Goal: Task Accomplishment & Management: Complete application form

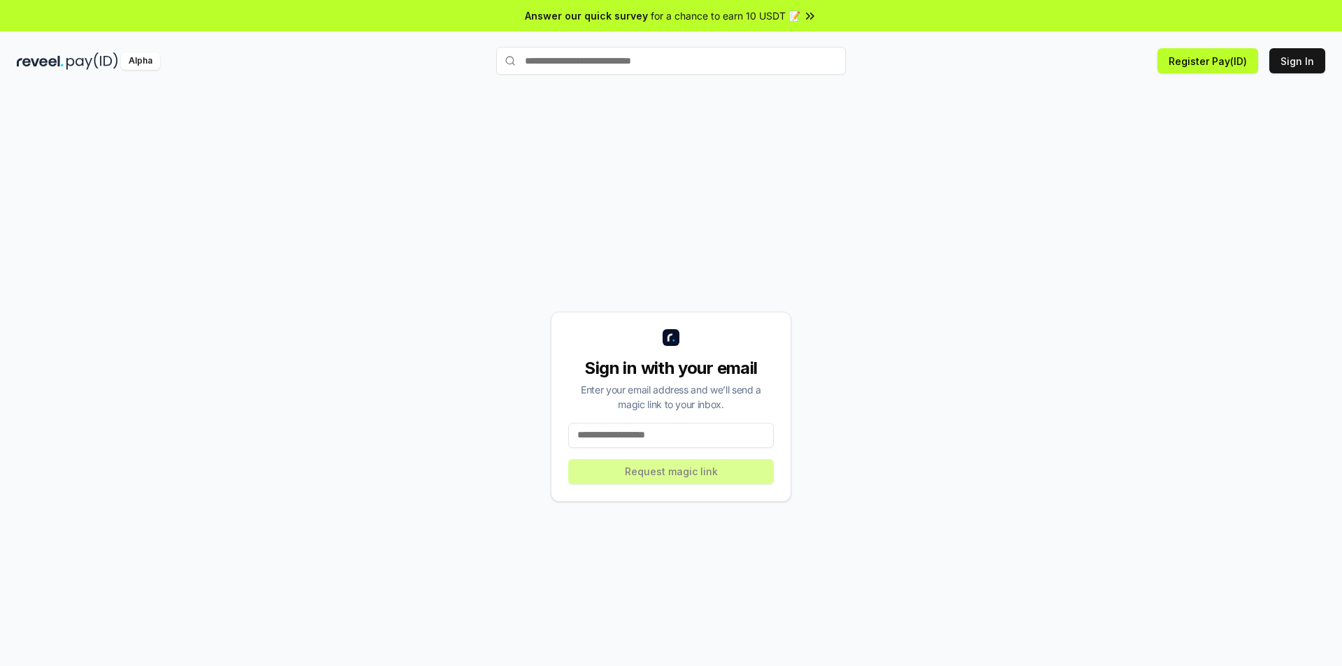
click at [656, 433] on input at bounding box center [671, 435] width 206 height 25
click at [1302, 61] on button "Sign In" at bounding box center [1298, 60] width 56 height 25
click at [639, 442] on input at bounding box center [671, 435] width 206 height 25
click at [1226, 59] on button "Register Pay(ID)" at bounding box center [1208, 60] width 101 height 25
click at [666, 440] on input at bounding box center [671, 435] width 206 height 25
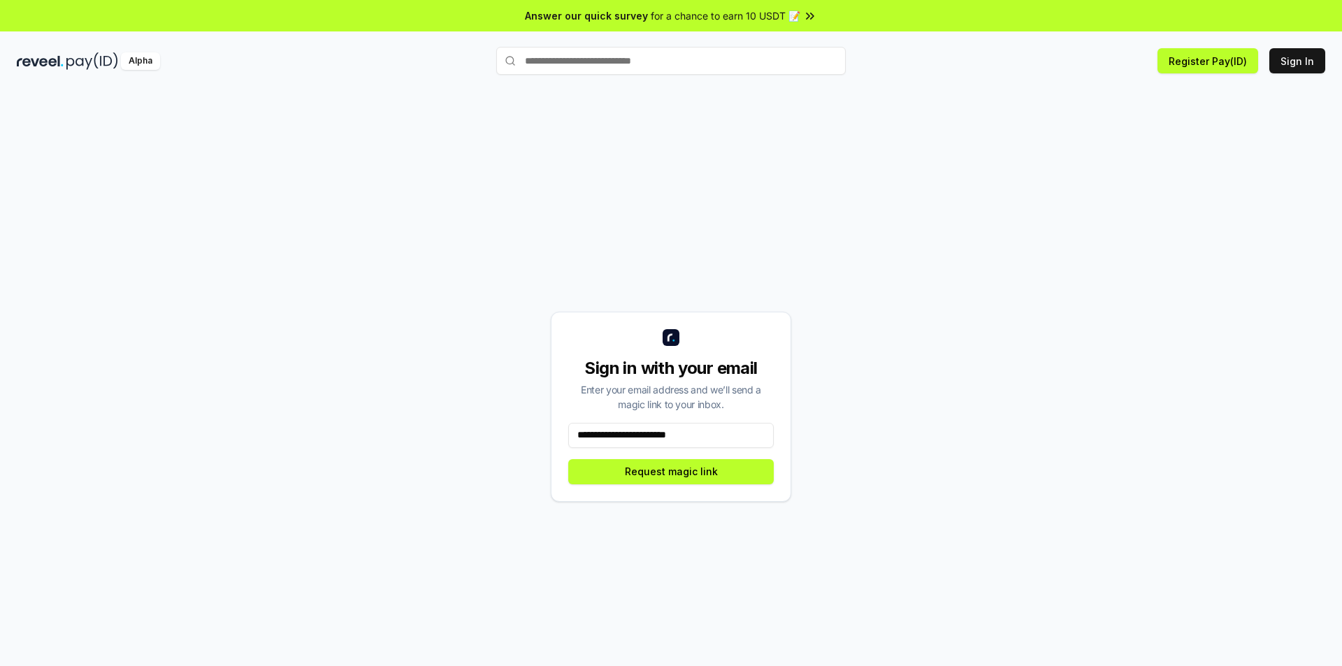
type input "**********"
click at [737, 478] on button "Request magic link" at bounding box center [671, 471] width 206 height 25
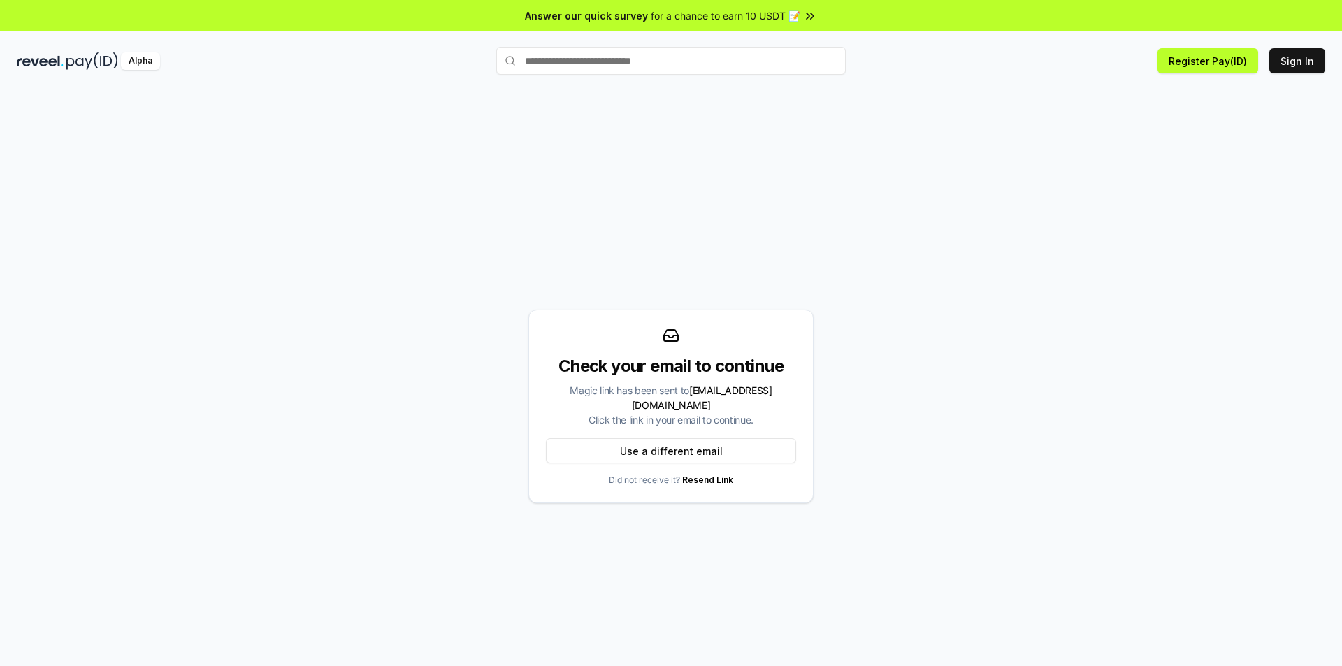
click at [780, 10] on span "for a chance to earn 10 USDT 📝" at bounding box center [726, 15] width 150 height 15
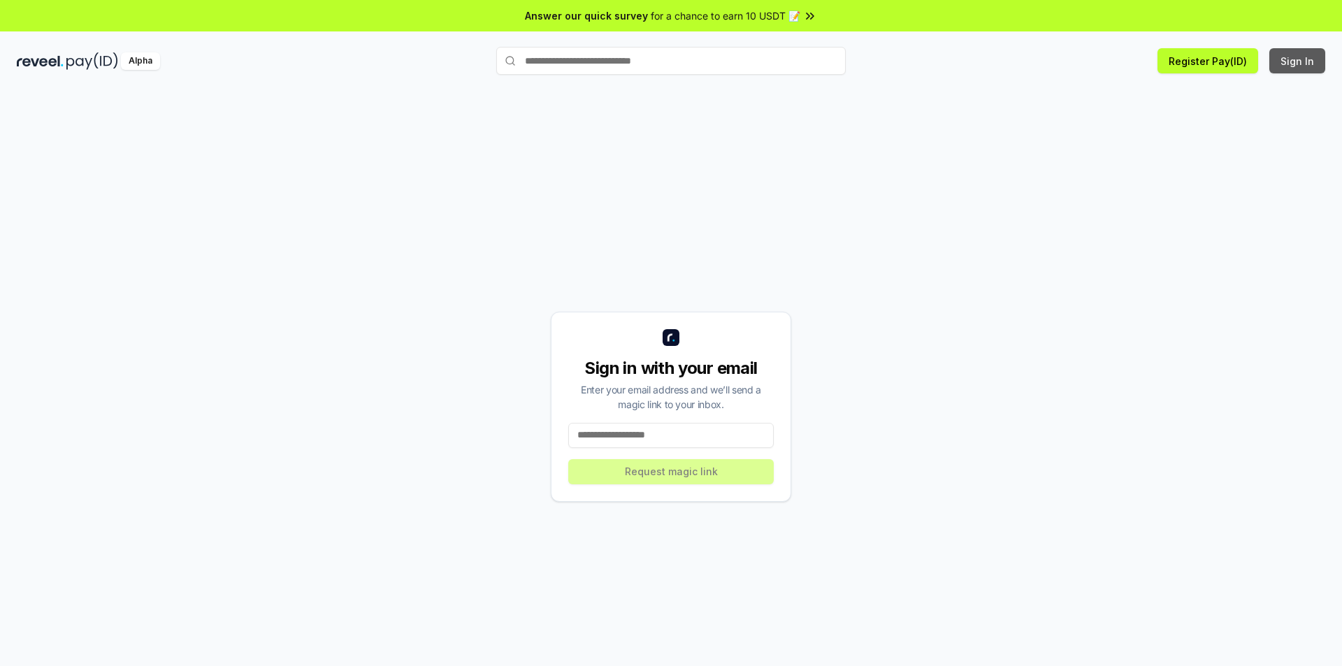
click at [1297, 56] on button "Sign In" at bounding box center [1298, 60] width 56 height 25
click at [666, 446] on input at bounding box center [671, 435] width 206 height 25
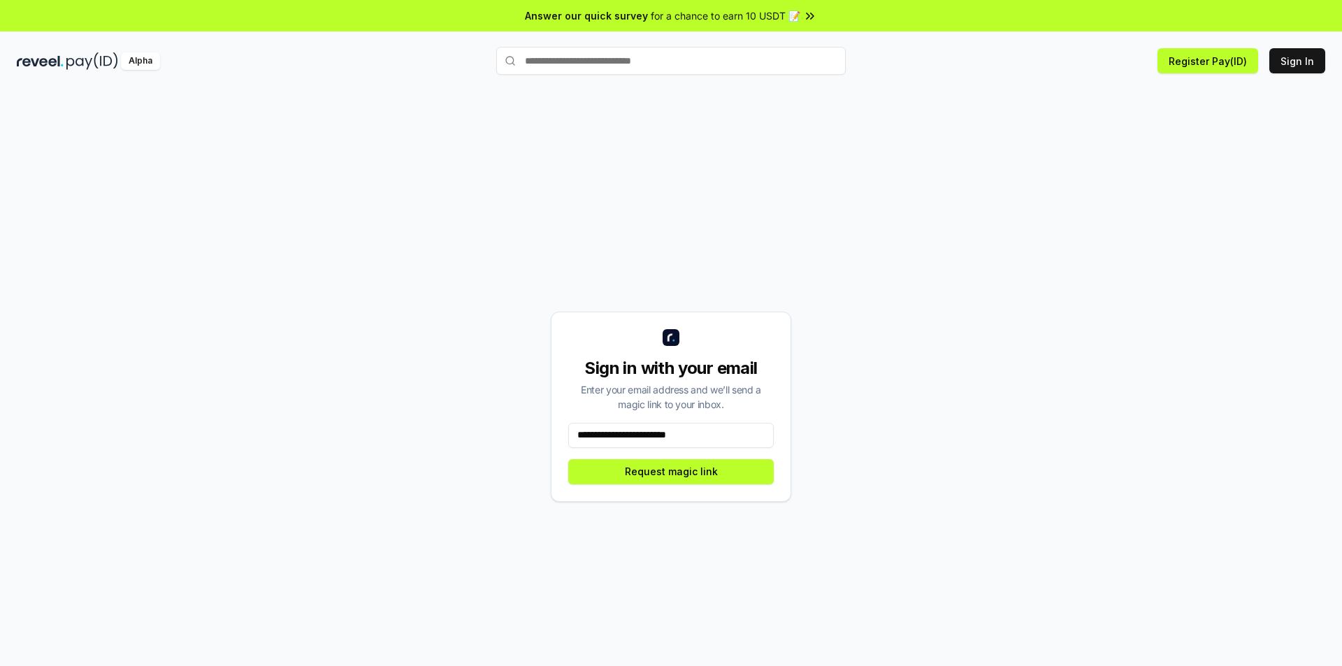
type input "**********"
click at [673, 464] on button "Request magic link" at bounding box center [671, 471] width 206 height 25
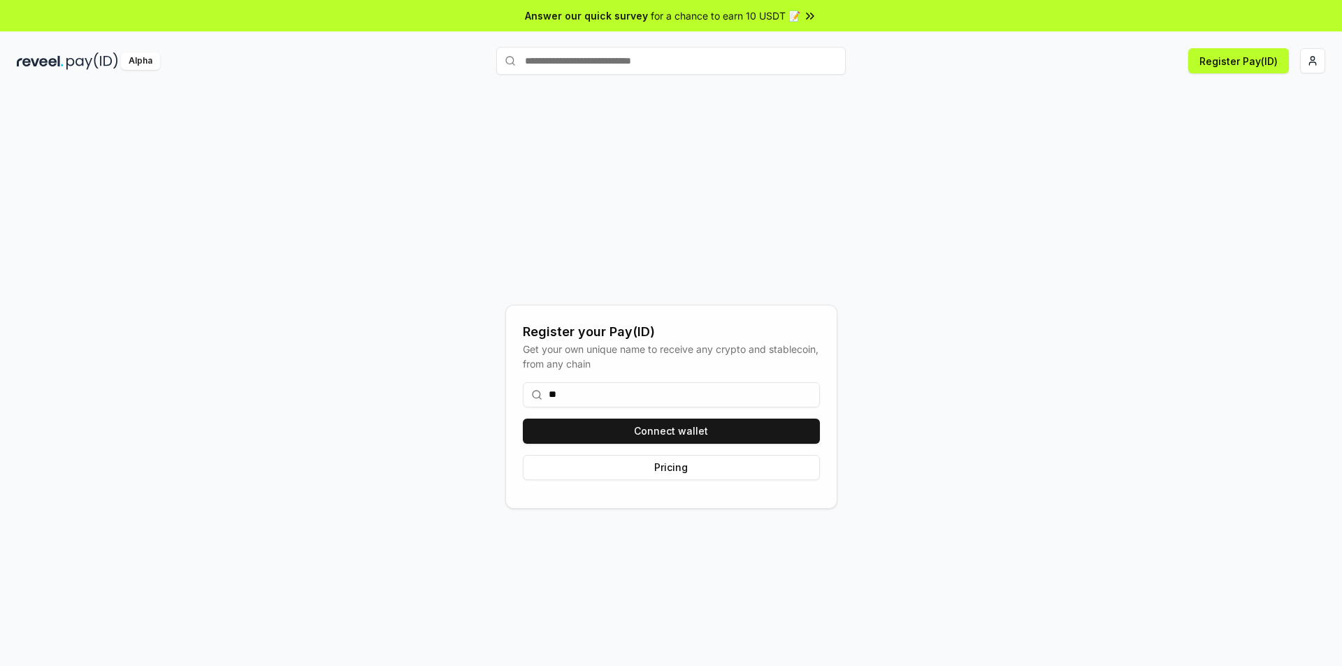
type input "*"
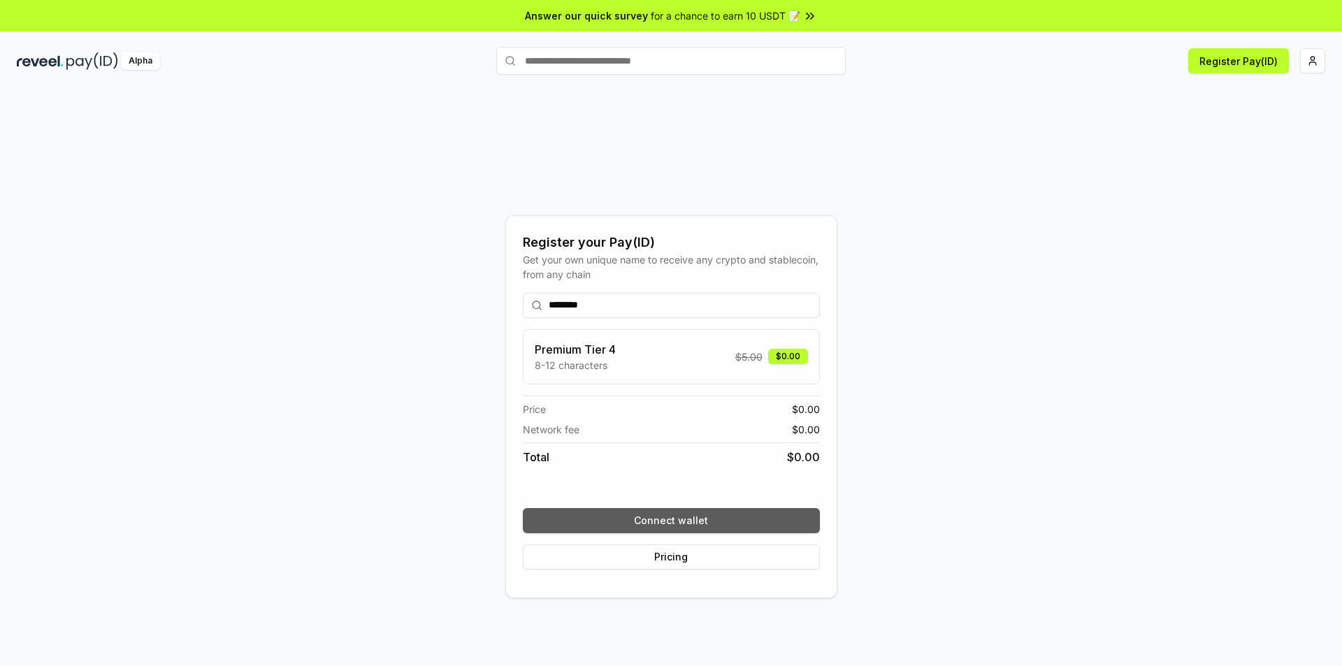
type input "********"
click at [650, 527] on button "Connect wallet" at bounding box center [671, 520] width 297 height 25
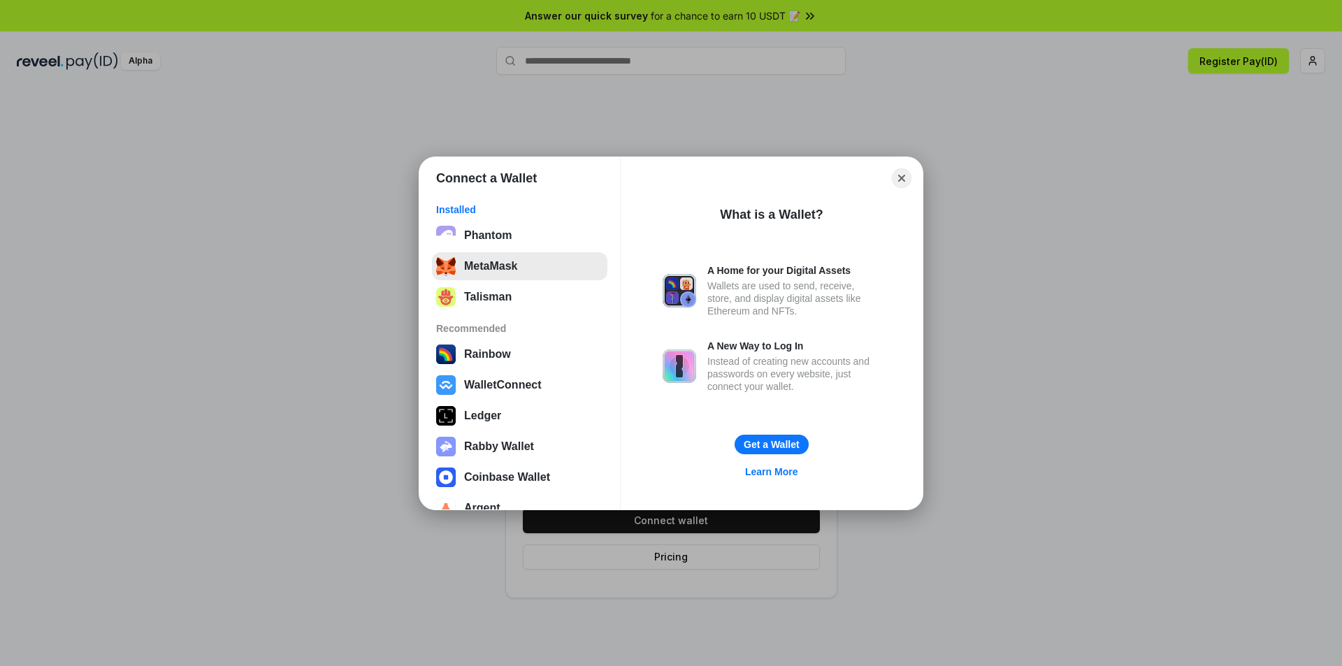
click at [501, 267] on button "MetaMask" at bounding box center [519, 266] width 175 height 28
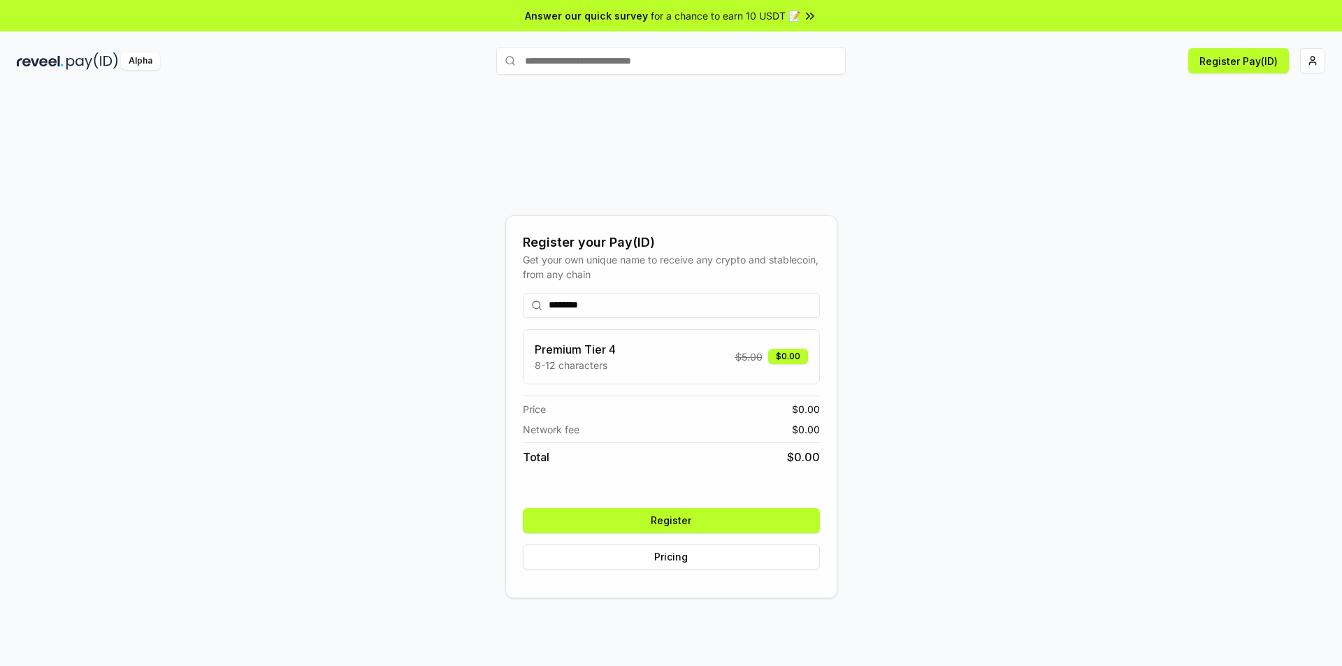
click at [642, 515] on button "Register" at bounding box center [671, 520] width 297 height 25
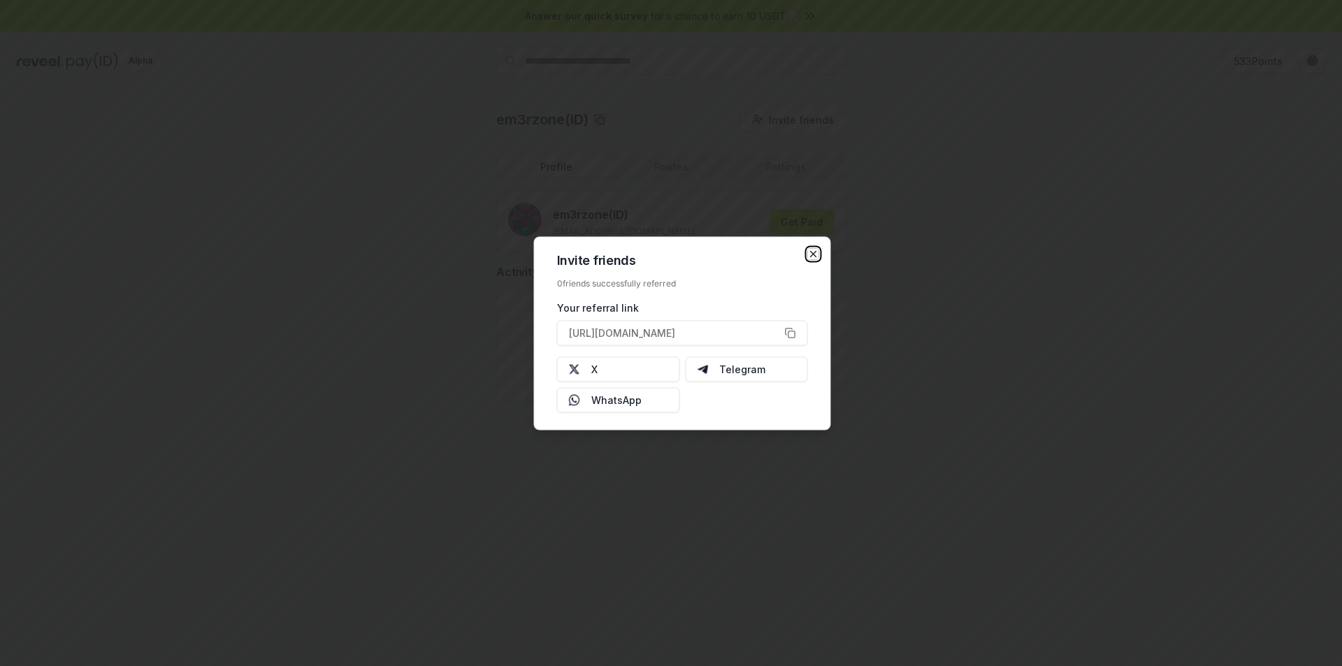
click at [809, 250] on icon "button" at bounding box center [813, 253] width 11 height 11
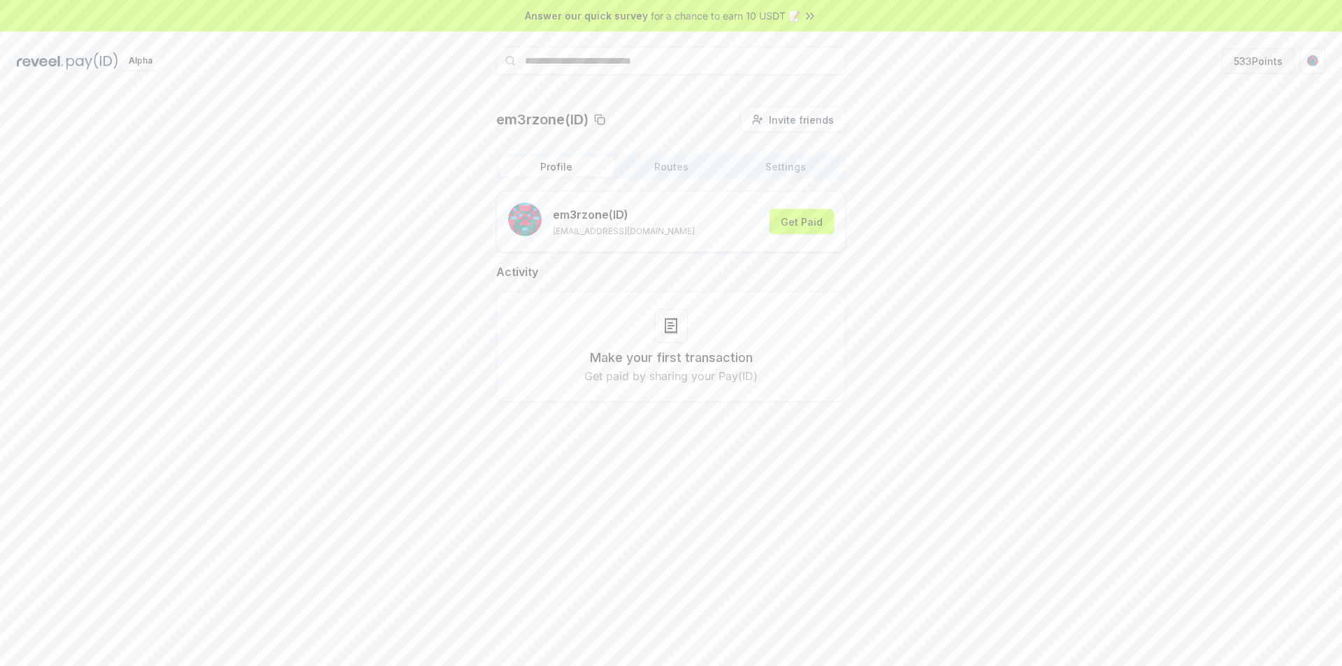
click at [1264, 61] on button "533 Points" at bounding box center [1258, 60] width 73 height 25
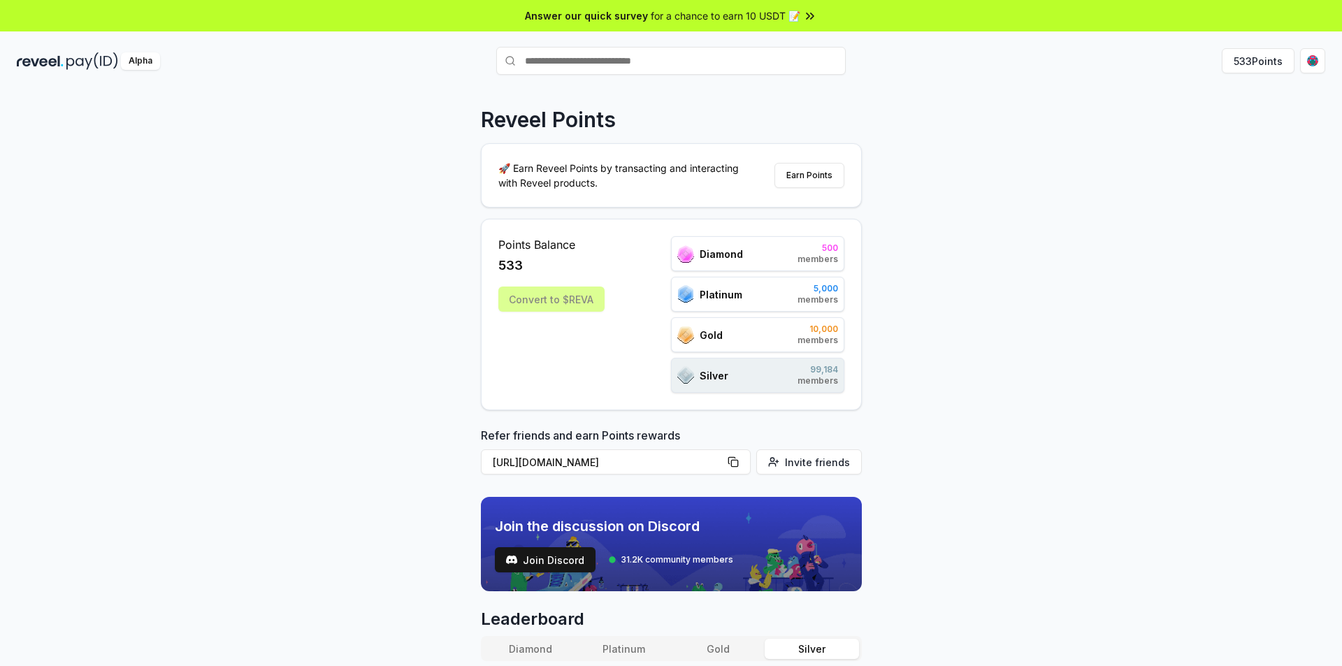
click at [830, 263] on span "members" at bounding box center [818, 259] width 41 height 11
click at [529, 259] on div "533" at bounding box center [551, 266] width 106 height 20
click at [1252, 71] on button "533 Points" at bounding box center [1258, 60] width 73 height 25
click at [808, 177] on button "Earn Points" at bounding box center [810, 175] width 70 height 25
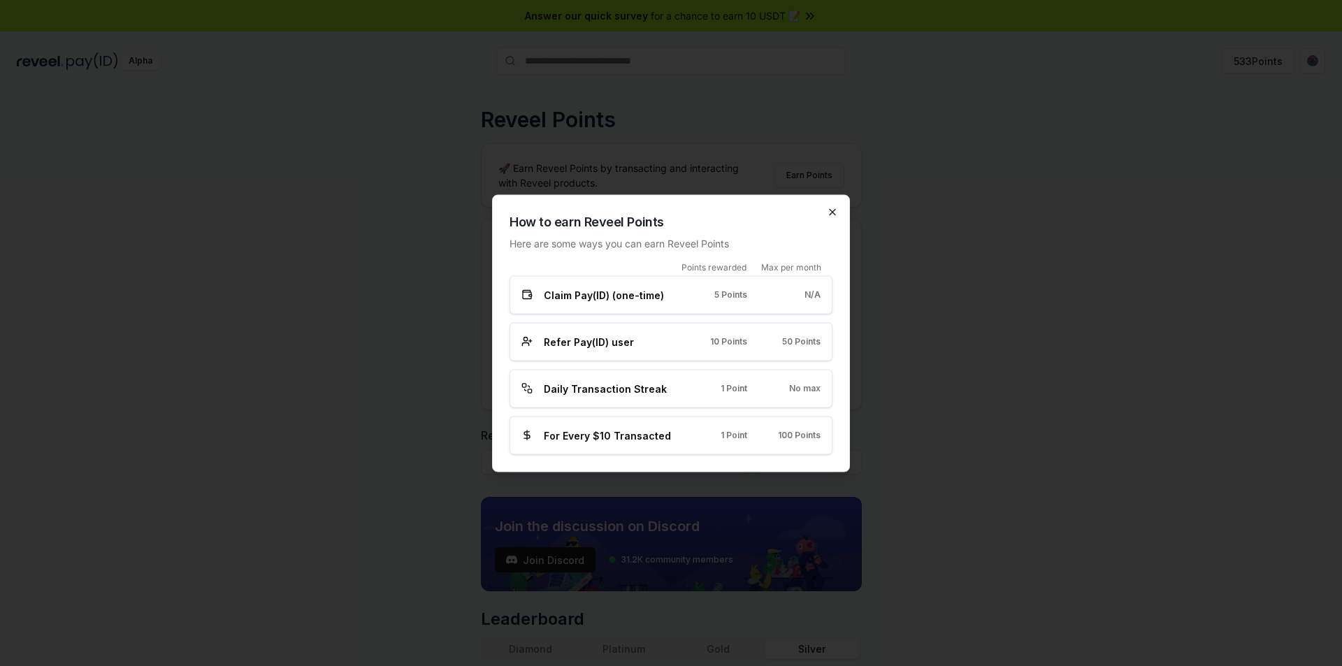
click at [831, 215] on icon "button" at bounding box center [832, 211] width 11 height 11
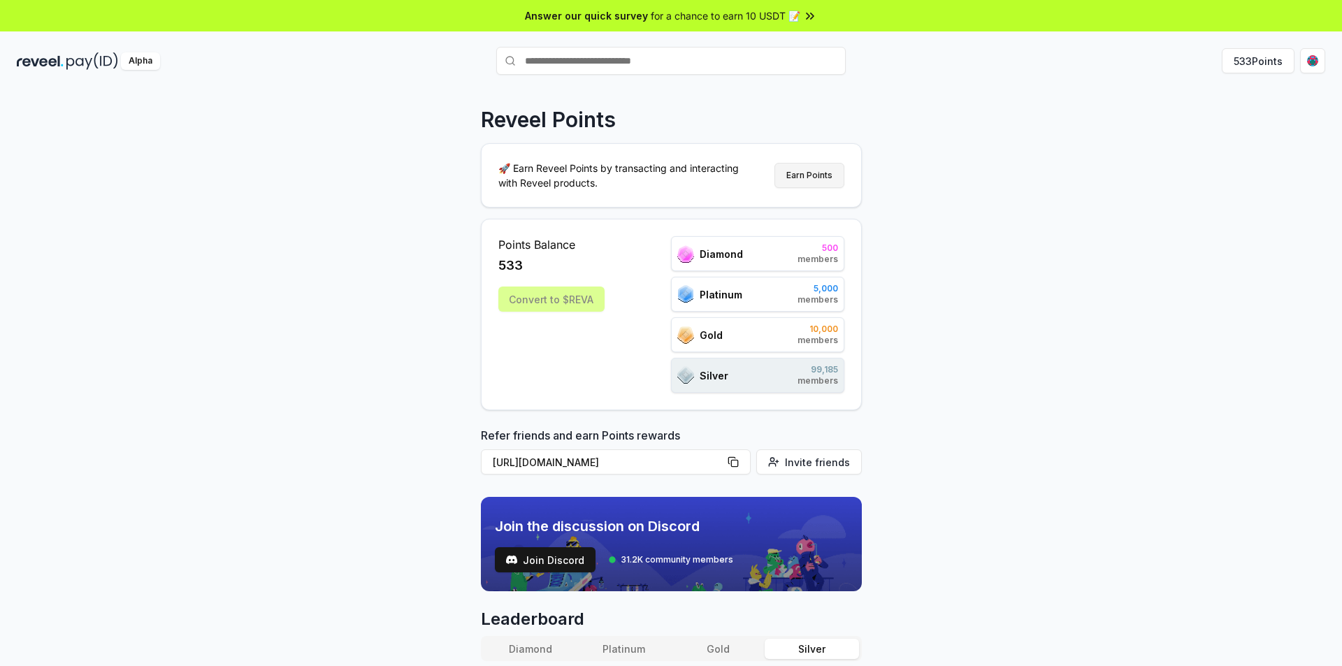
click at [810, 173] on button "Earn Points" at bounding box center [810, 175] width 70 height 25
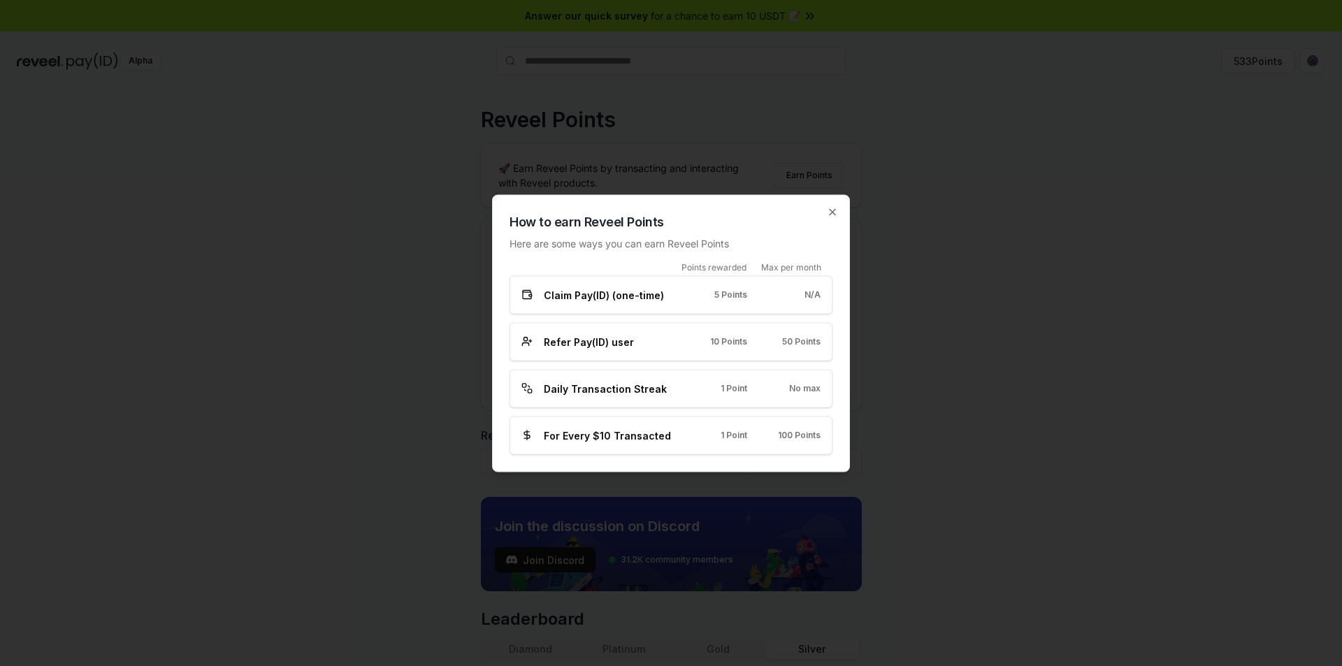
click at [826, 207] on div "How to earn Reveel Points Here are some ways you can earn Reveel Points Points …" at bounding box center [671, 333] width 358 height 278
click at [835, 213] on icon "button" at bounding box center [832, 211] width 11 height 11
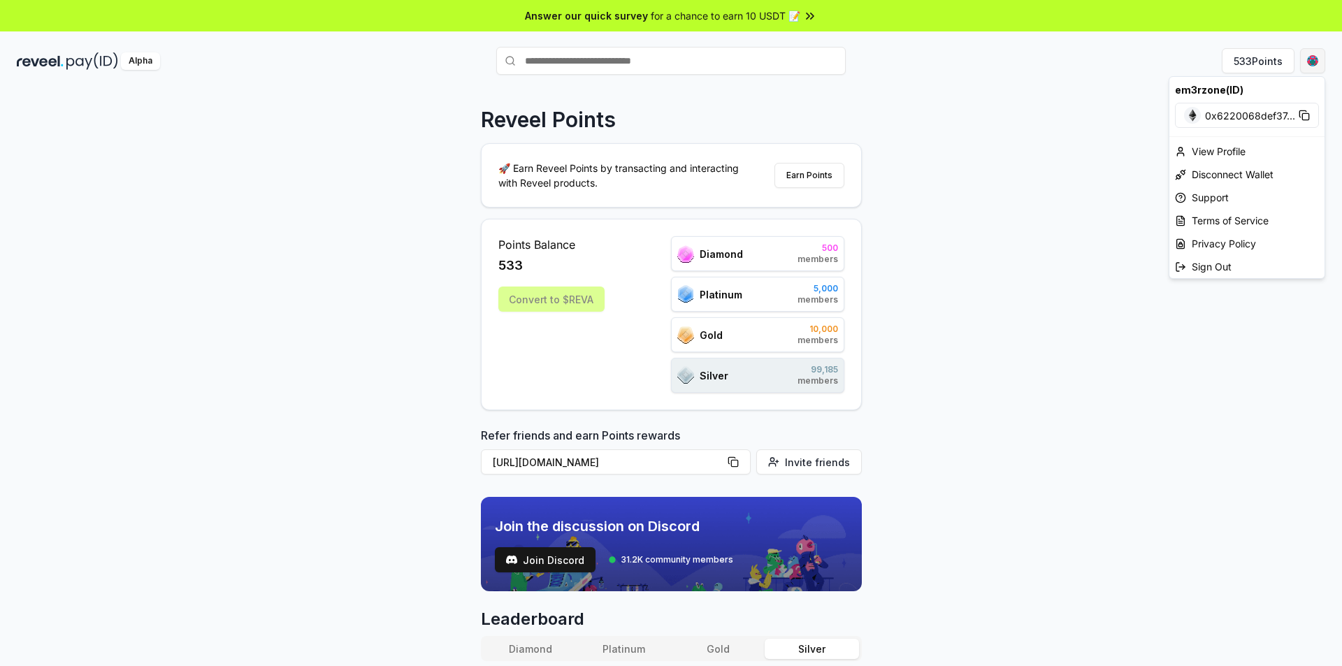
click at [1308, 64] on html "Answer our quick survey for a chance to earn 10 USDT 📝 Alpha 533 Points Reveel …" at bounding box center [671, 333] width 1342 height 666
click at [1276, 151] on div "View Profile" at bounding box center [1247, 151] width 155 height 23
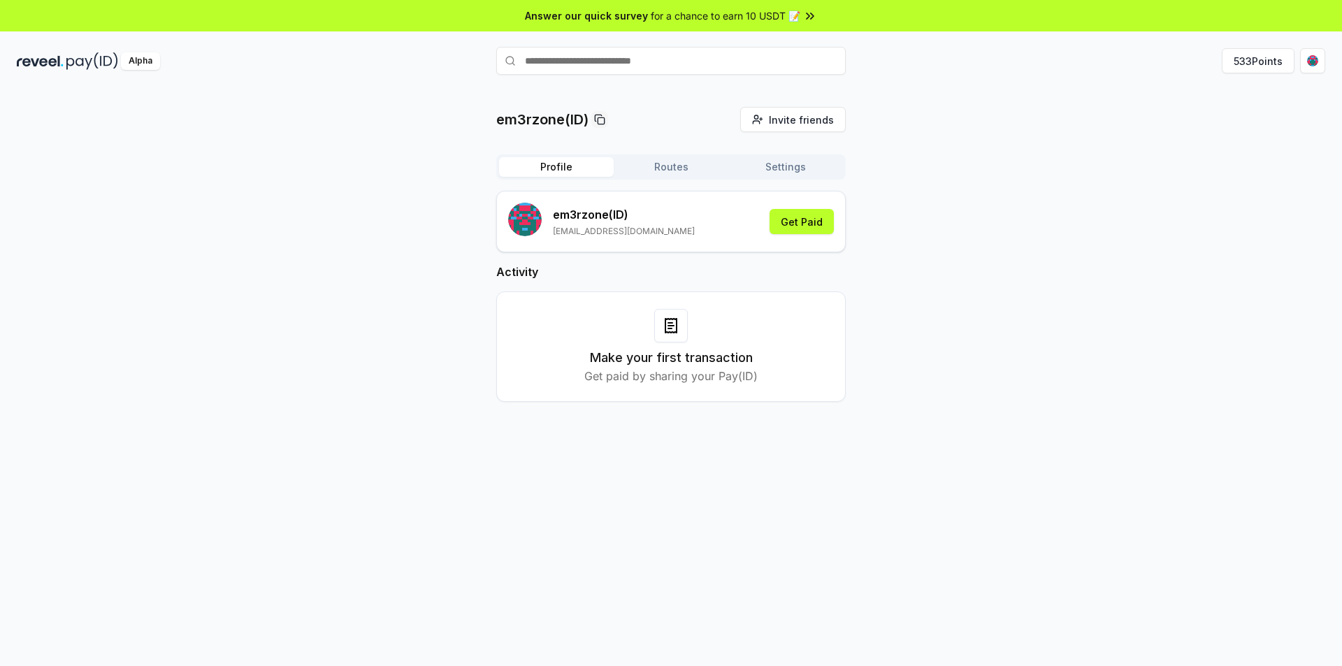
click at [694, 166] on button "Routes" at bounding box center [671, 167] width 115 height 20
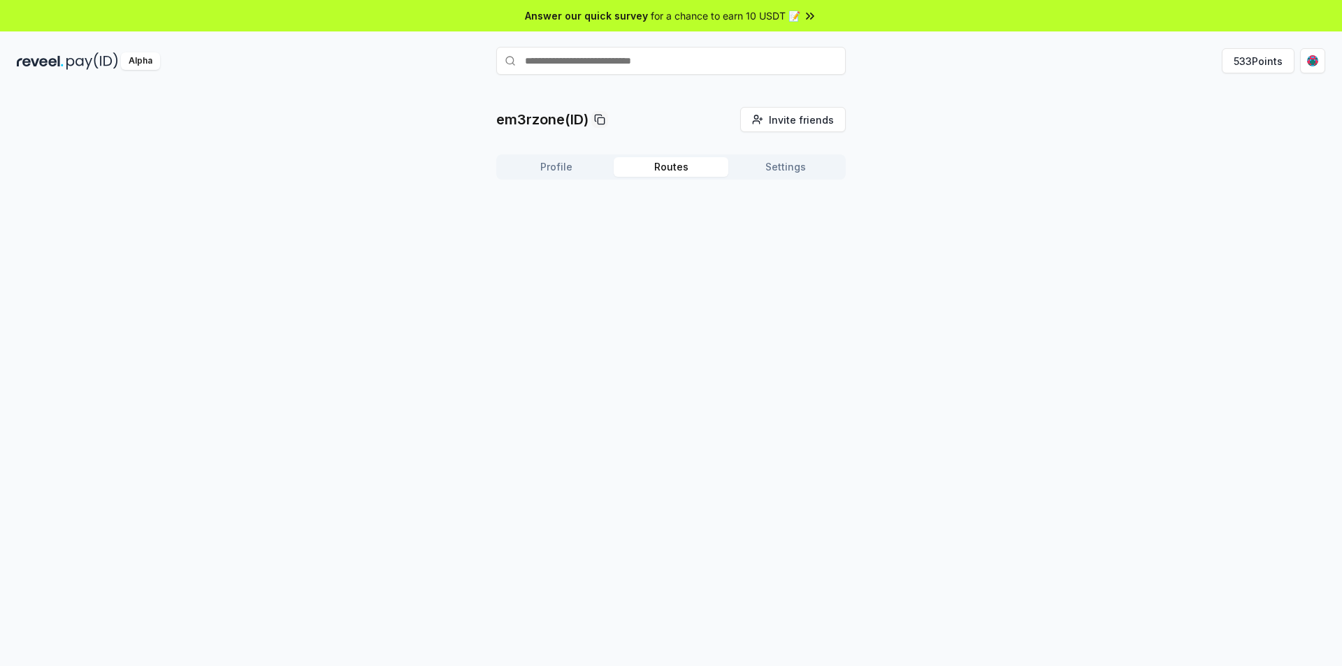
click at [782, 164] on button "Settings" at bounding box center [785, 167] width 115 height 20
click at [538, 163] on button "Profile" at bounding box center [556, 167] width 115 height 20
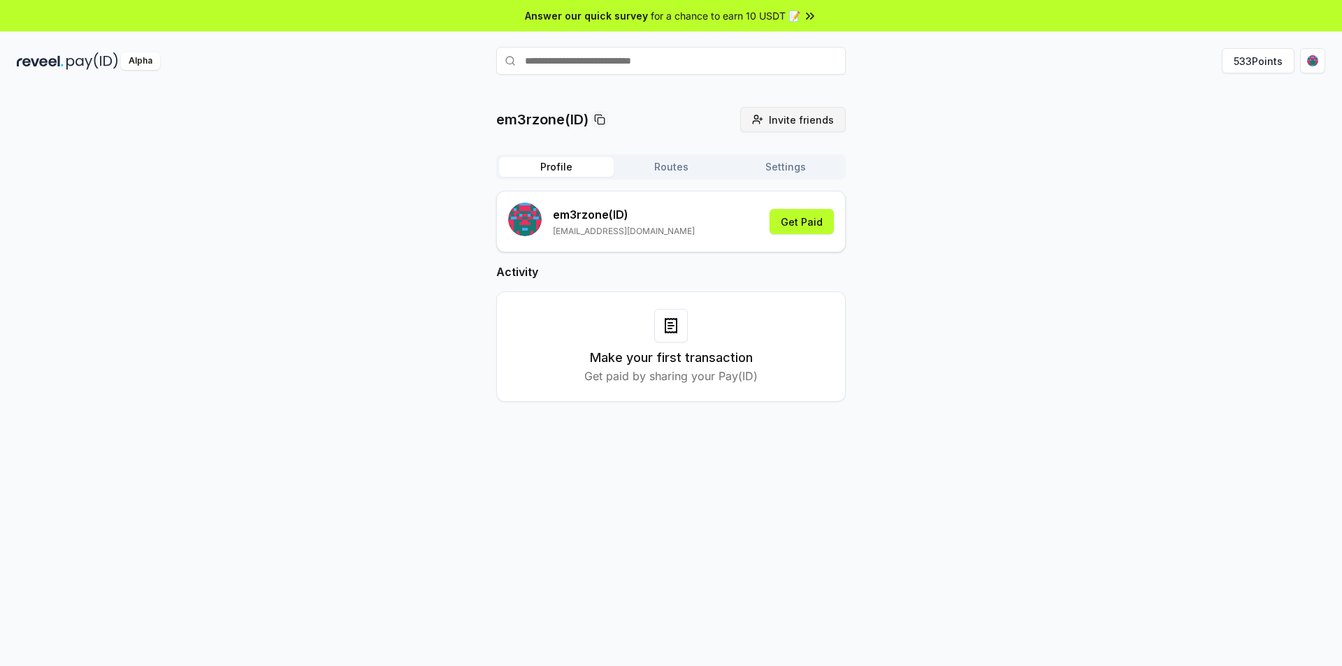
click at [801, 117] on span "Invite friends" at bounding box center [801, 120] width 65 height 15
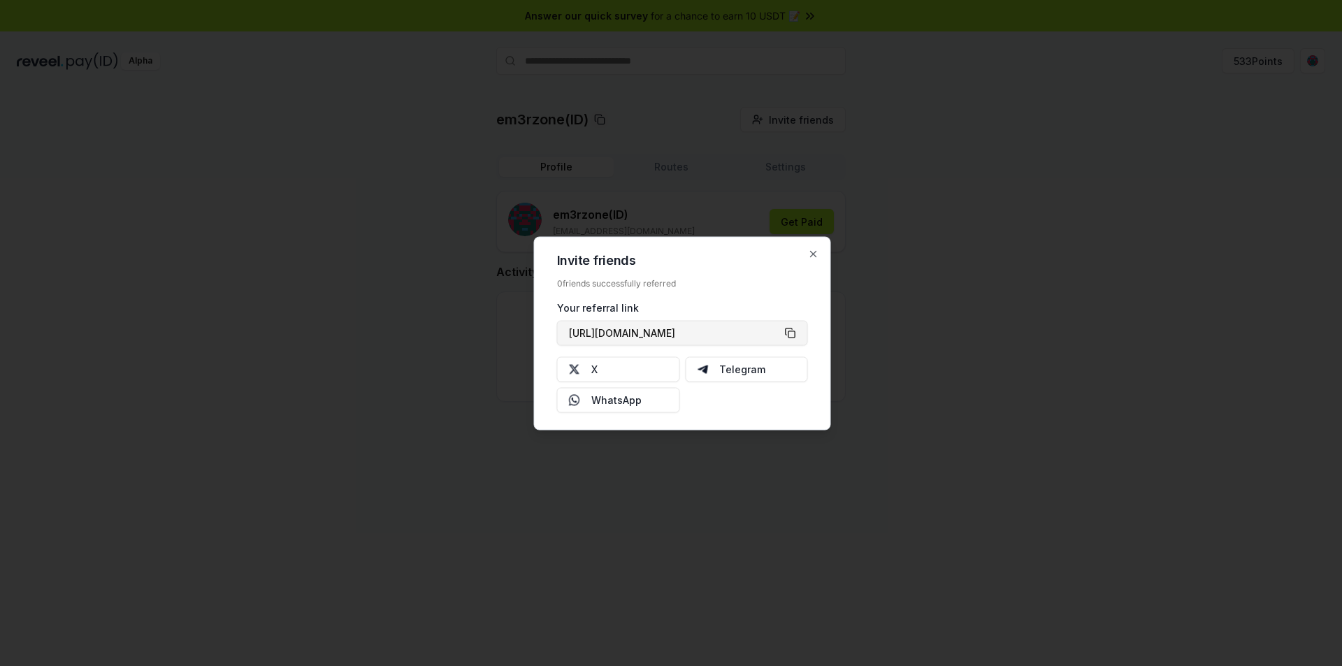
click at [793, 334] on button "https://reveel.id/refer/em3rzone" at bounding box center [682, 332] width 251 height 25
click at [783, 327] on button "https://reveel.id/refer/em3rzone" at bounding box center [682, 332] width 251 height 25
click at [810, 254] on icon "button" at bounding box center [813, 253] width 11 height 11
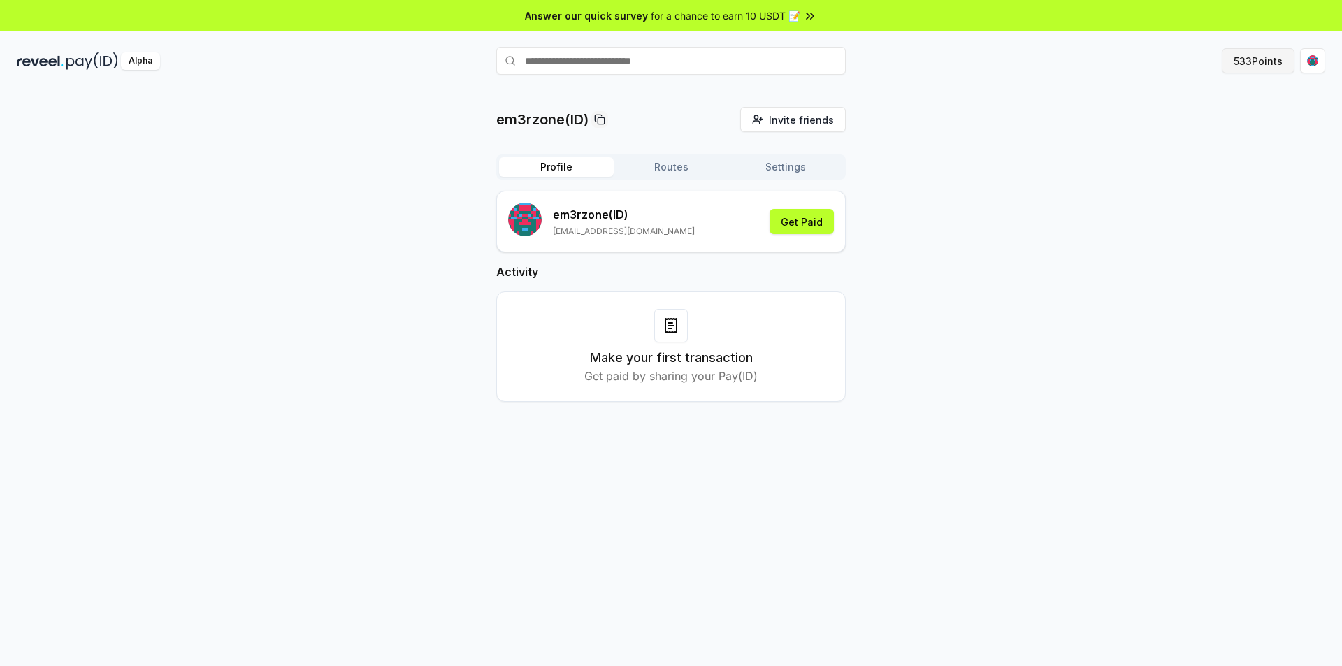
click at [1277, 71] on button "533 Points" at bounding box center [1258, 60] width 73 height 25
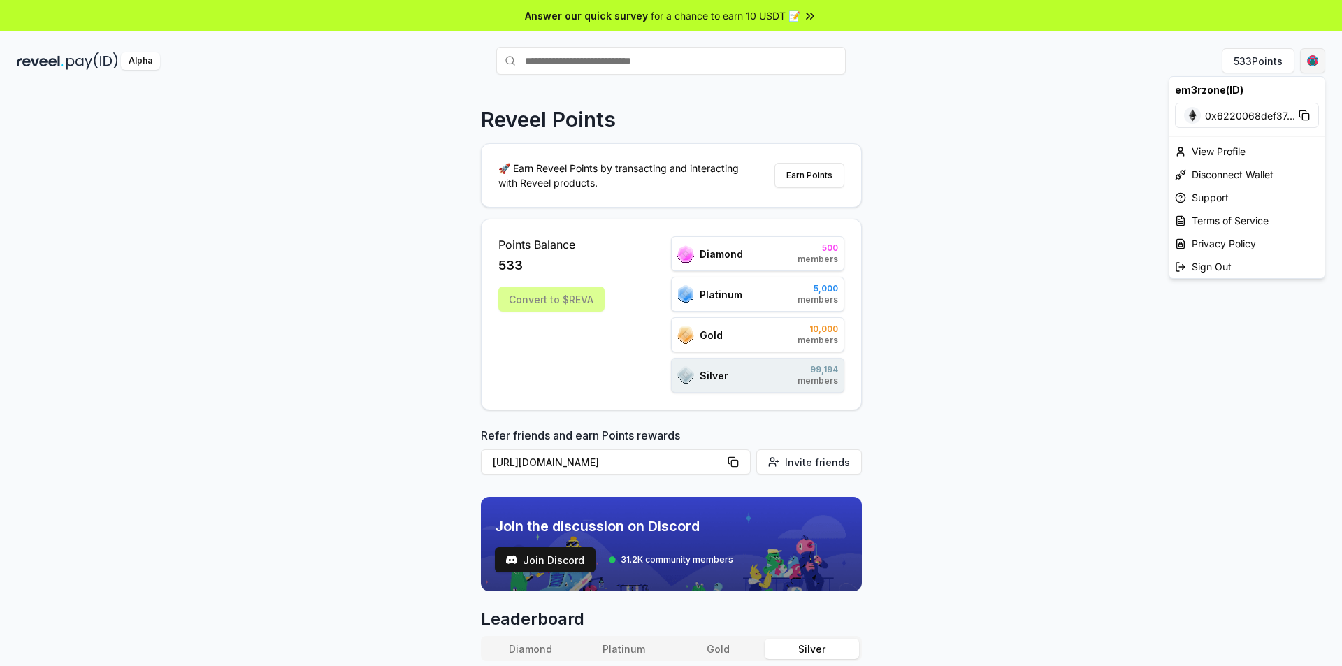
click at [1309, 64] on html "Answer our quick survey for a chance to earn 10 USDT 📝 Alpha 533 Points Reveel …" at bounding box center [671, 333] width 1342 height 666
click at [1244, 150] on div "View Profile" at bounding box center [1247, 151] width 155 height 23
